Goal: Navigation & Orientation: Find specific page/section

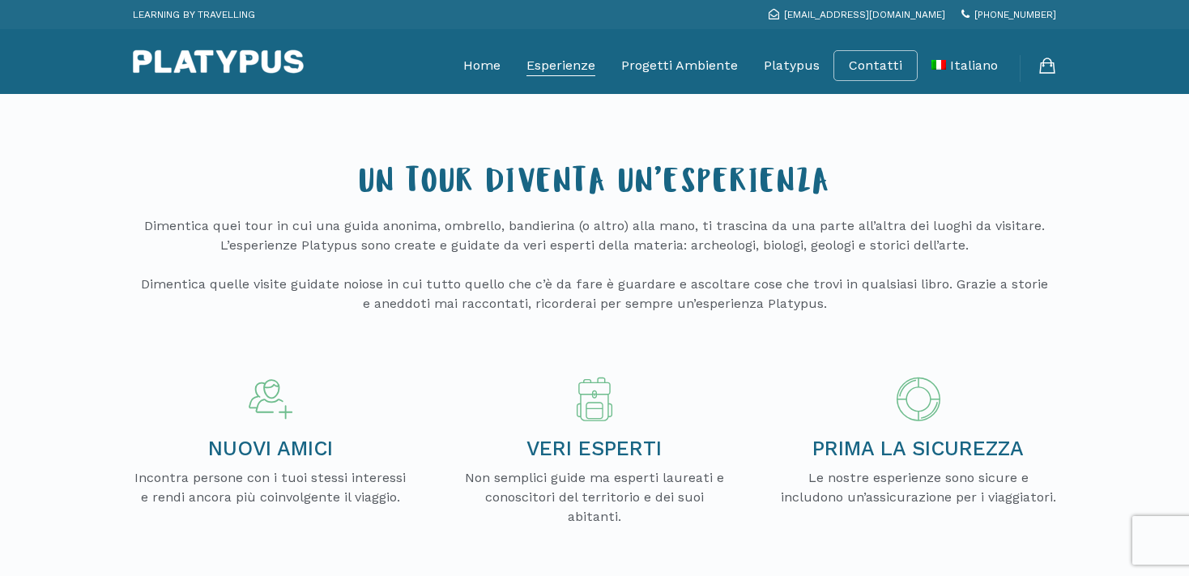
click at [566, 62] on link "Esperienze" at bounding box center [560, 65] width 69 height 40
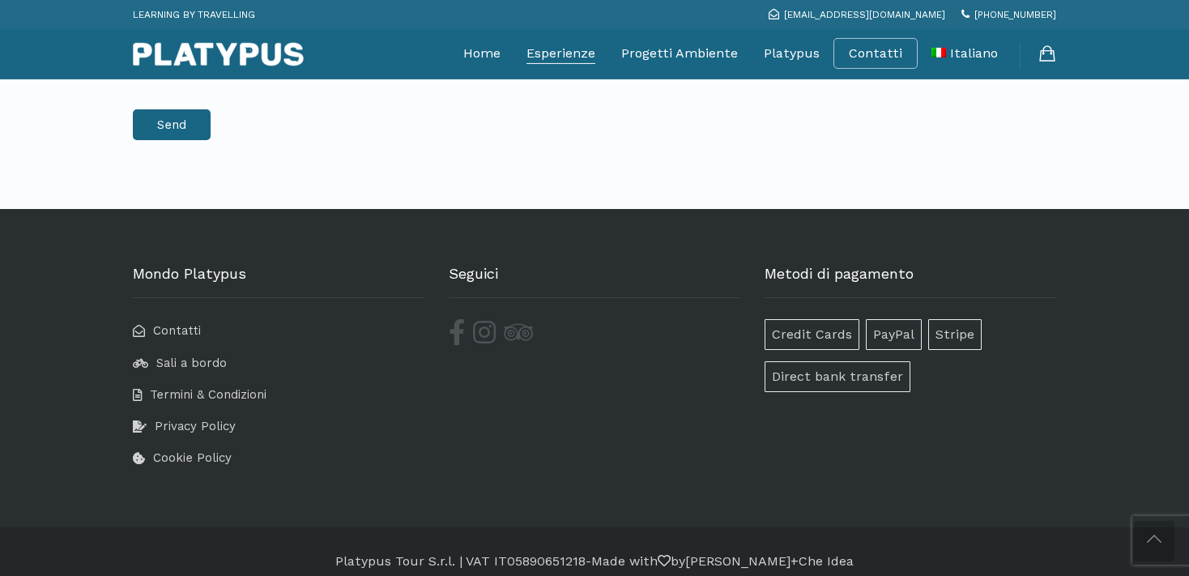
scroll to position [3826, 0]
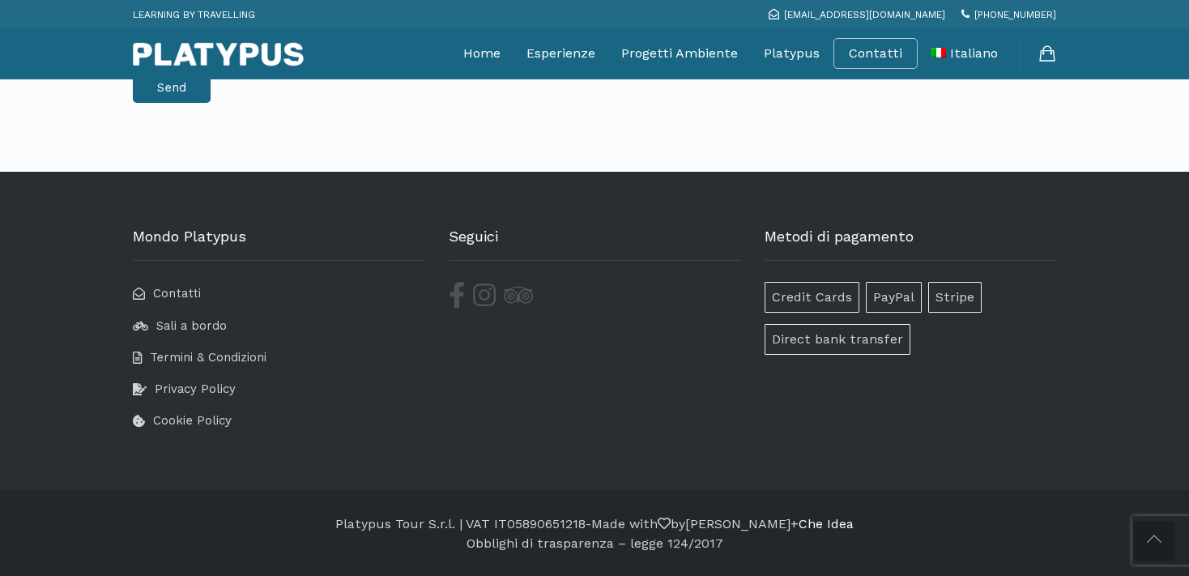
click at [845, 524] on link "Che Idea" at bounding box center [825, 523] width 55 height 15
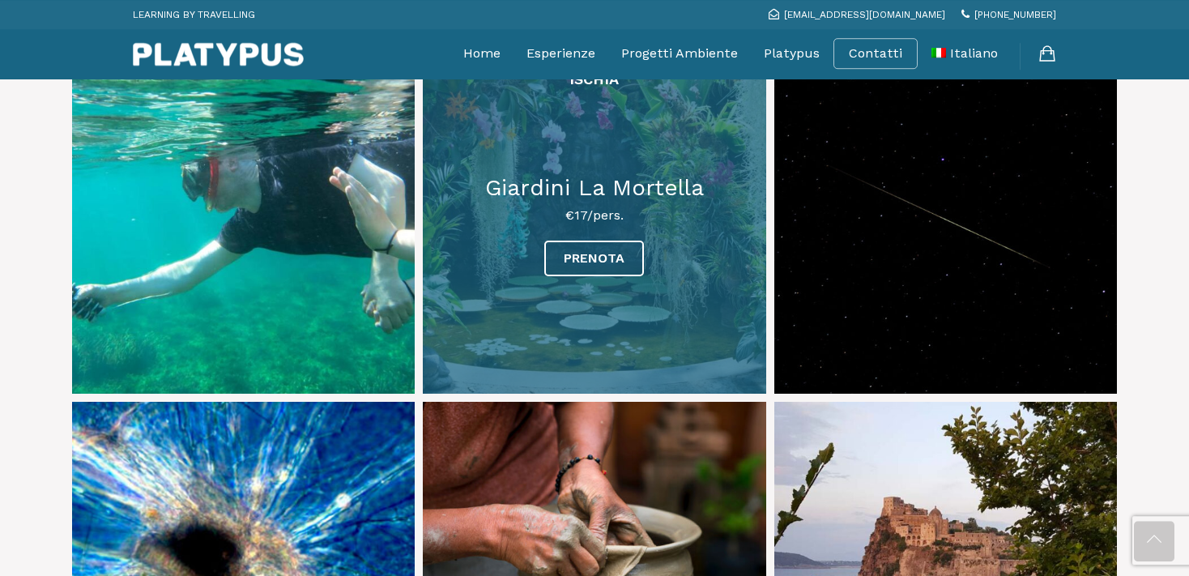
scroll to position [172, 0]
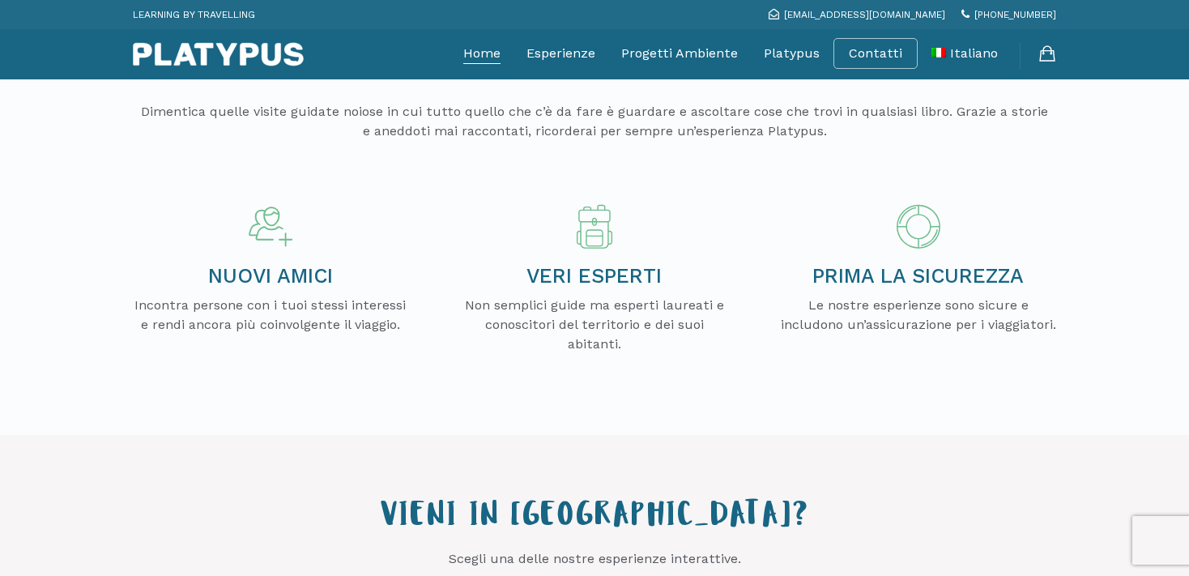
click at [499, 57] on link "Home" at bounding box center [481, 53] width 37 height 40
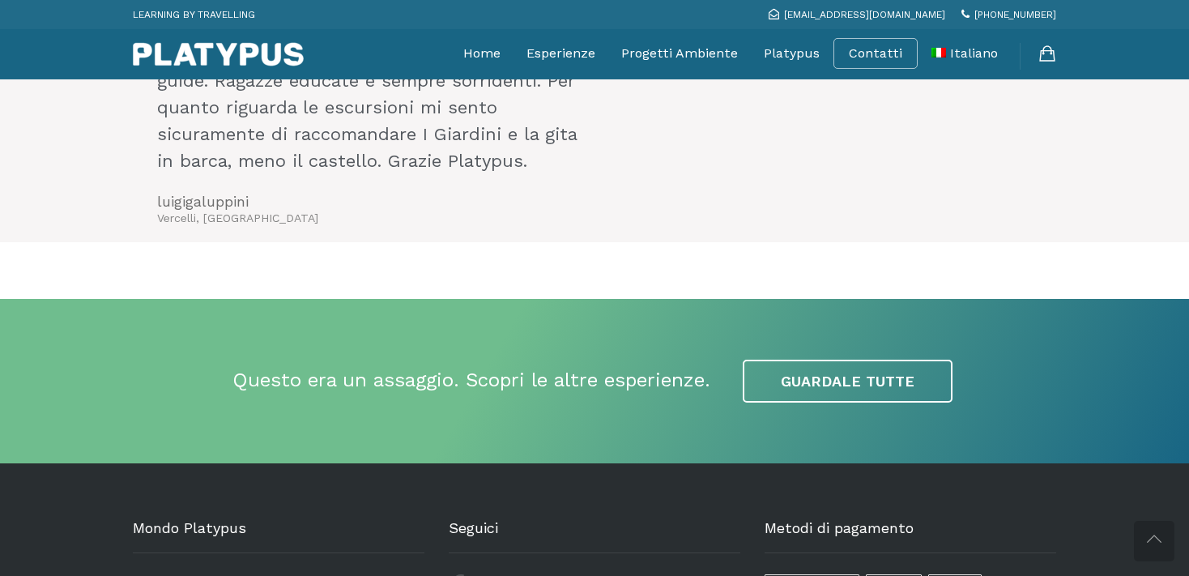
scroll to position [3876, 0]
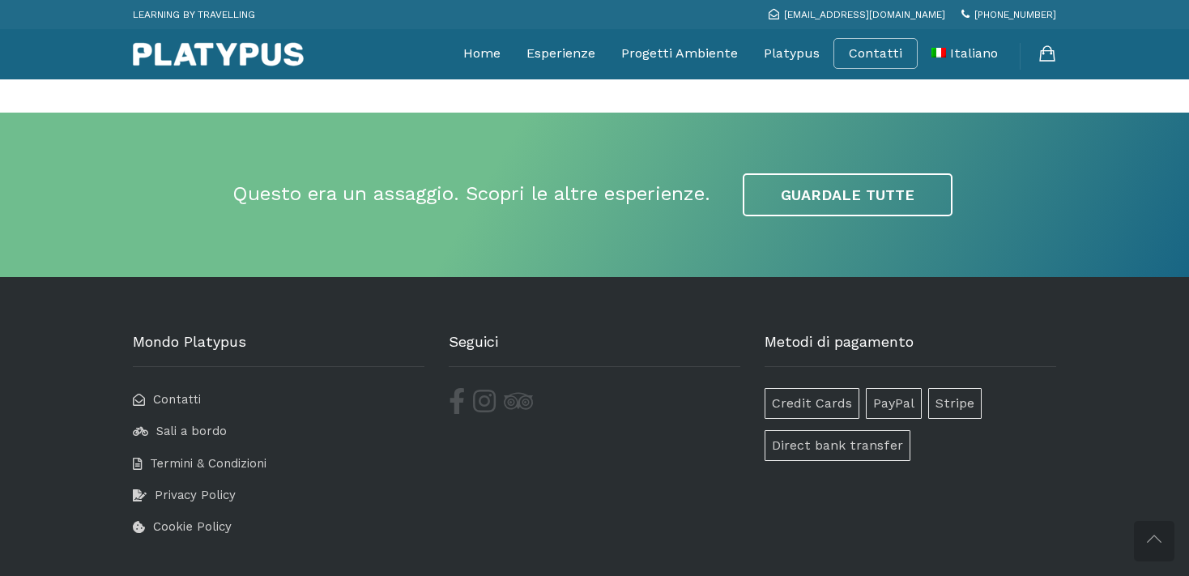
click at [785, 430] on span "Direct bank transfer" at bounding box center [837, 445] width 146 height 31
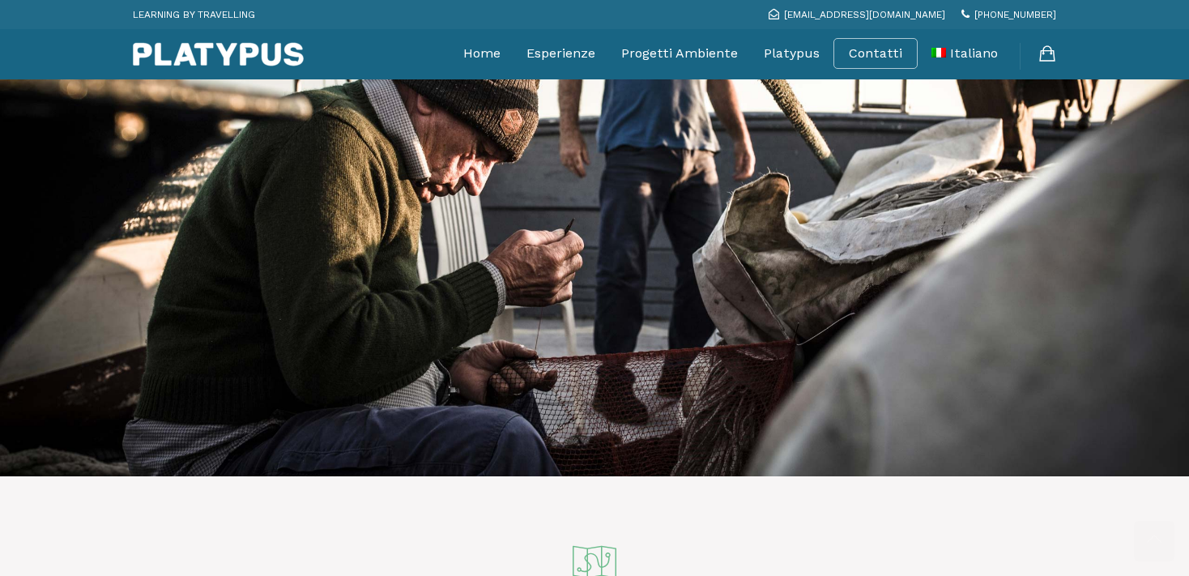
scroll to position [0, 0]
